Goal: Find specific page/section: Find specific page/section

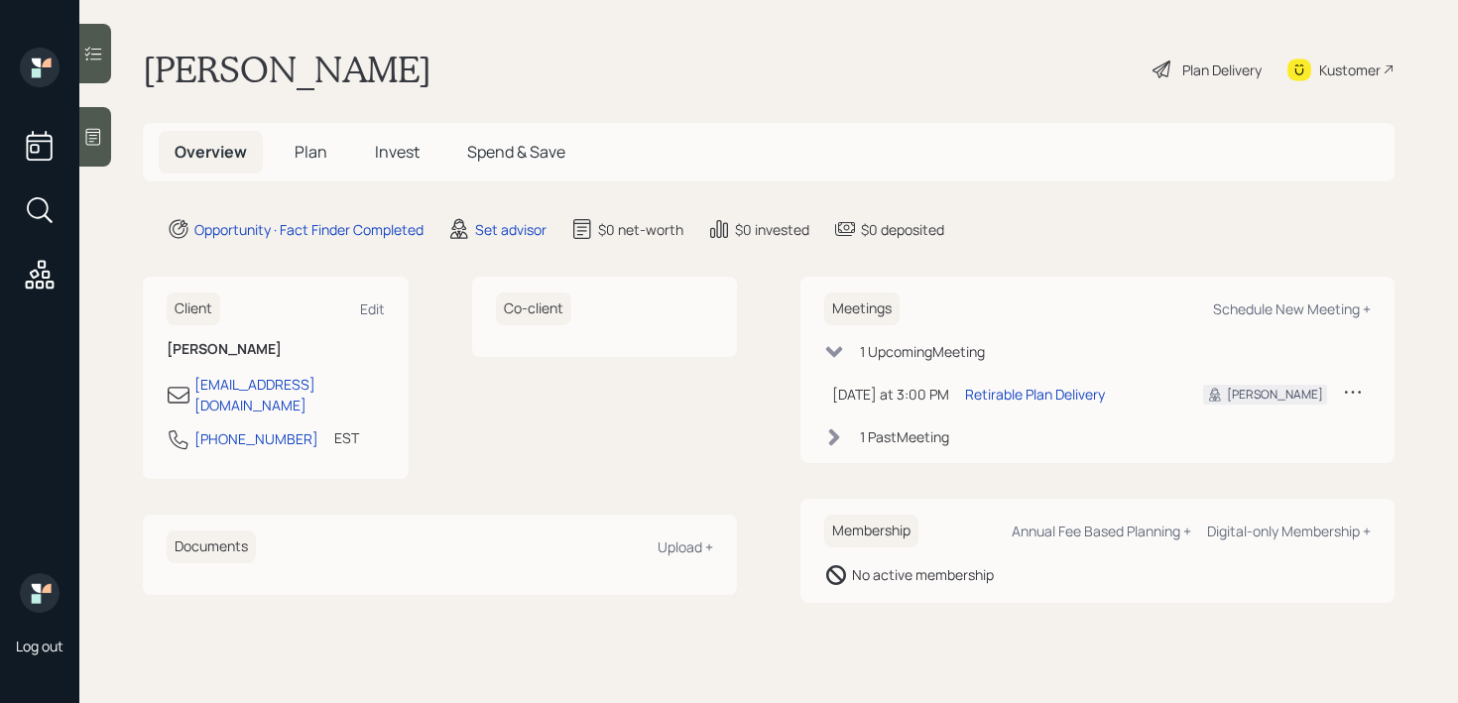
click at [99, 132] on icon at bounding box center [93, 137] width 15 height 17
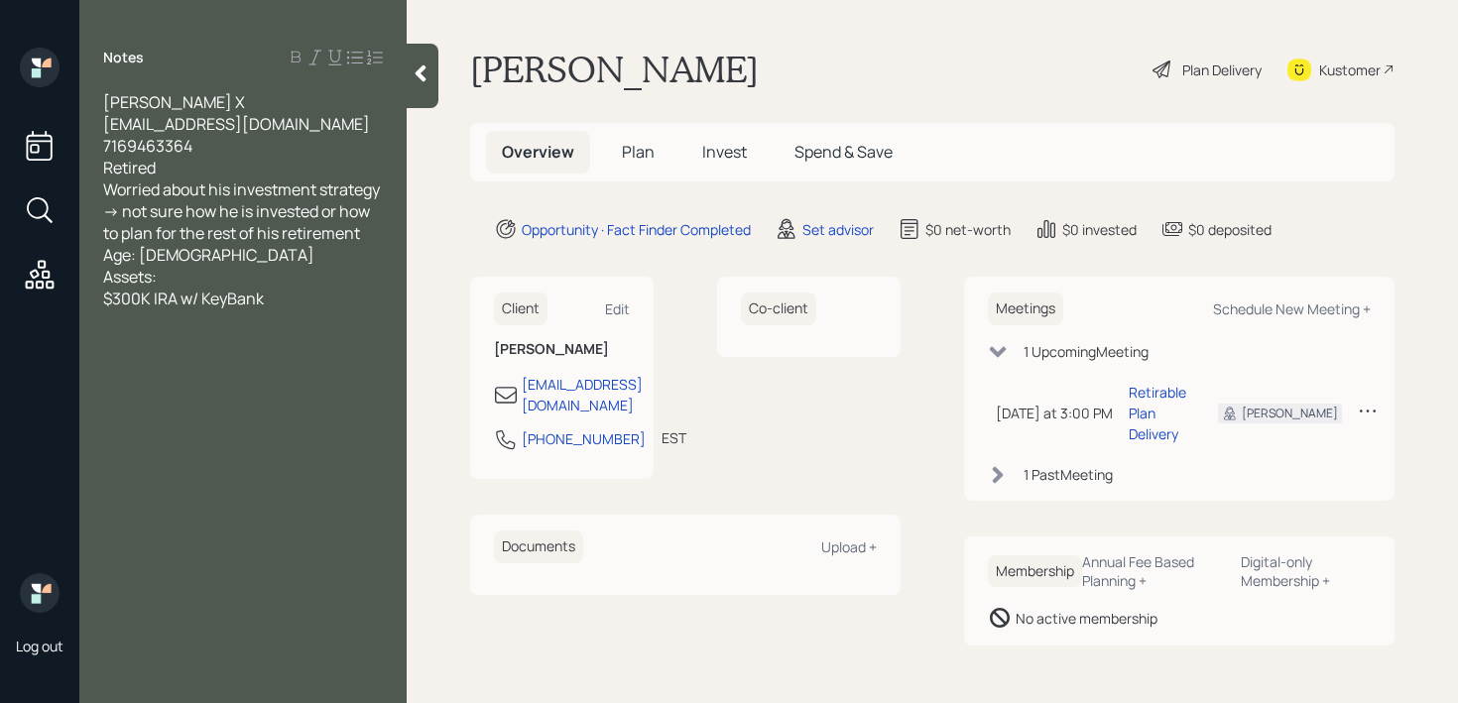
click at [216, 104] on div "[PERSON_NAME] X [EMAIL_ADDRESS][DOMAIN_NAME] 7169463364 Retired Worried about h…" at bounding box center [243, 200] width 280 height 218
click at [311, 305] on div "[PERSON_NAME] X [EMAIL_ADDRESS][DOMAIN_NAME] 7169463364 Retired Worried about h…" at bounding box center [243, 200] width 280 height 218
click at [311, 309] on div "[PERSON_NAME] X [EMAIL_ADDRESS][DOMAIN_NAME] 7169463364 Retired Worried about h…" at bounding box center [243, 200] width 280 height 218
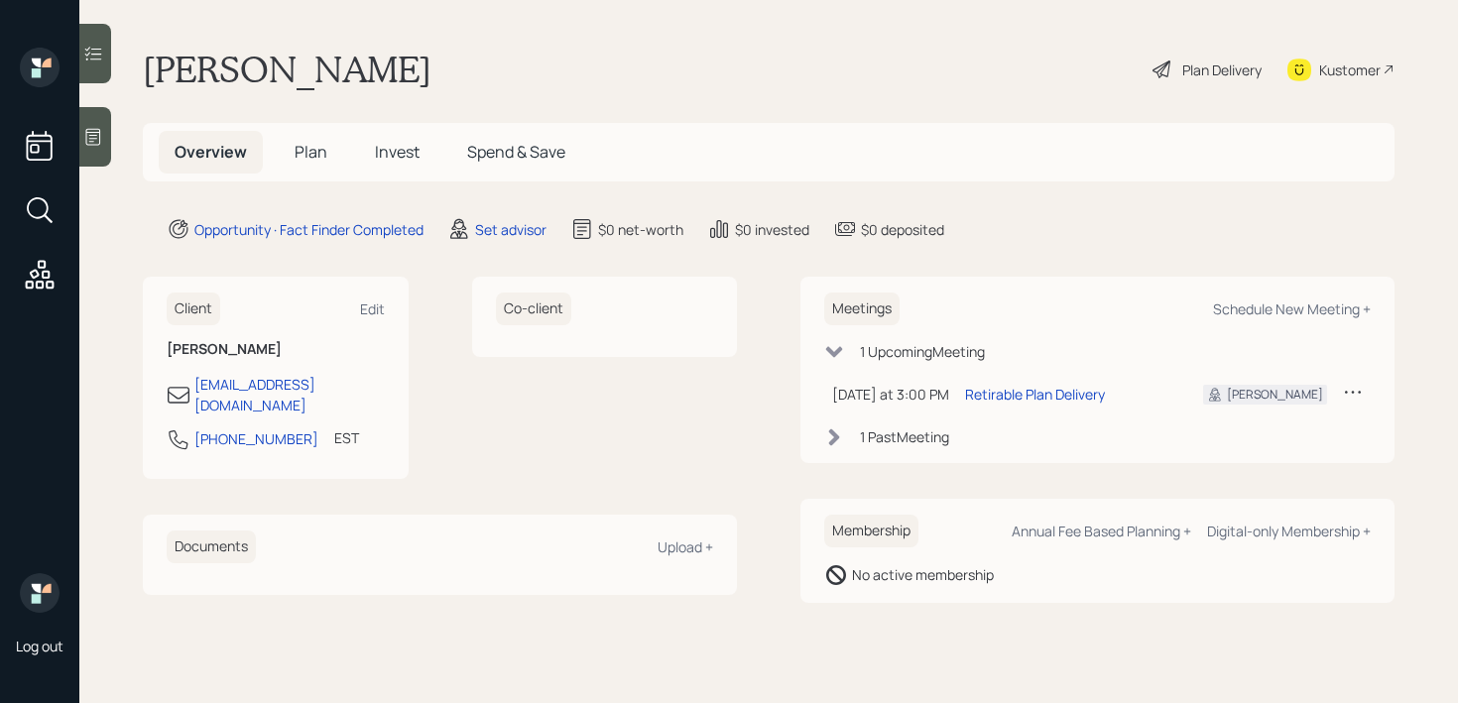
click at [1329, 77] on div "Kustomer" at bounding box center [1349, 70] width 61 height 21
